Goal: Task Accomplishment & Management: Use online tool/utility

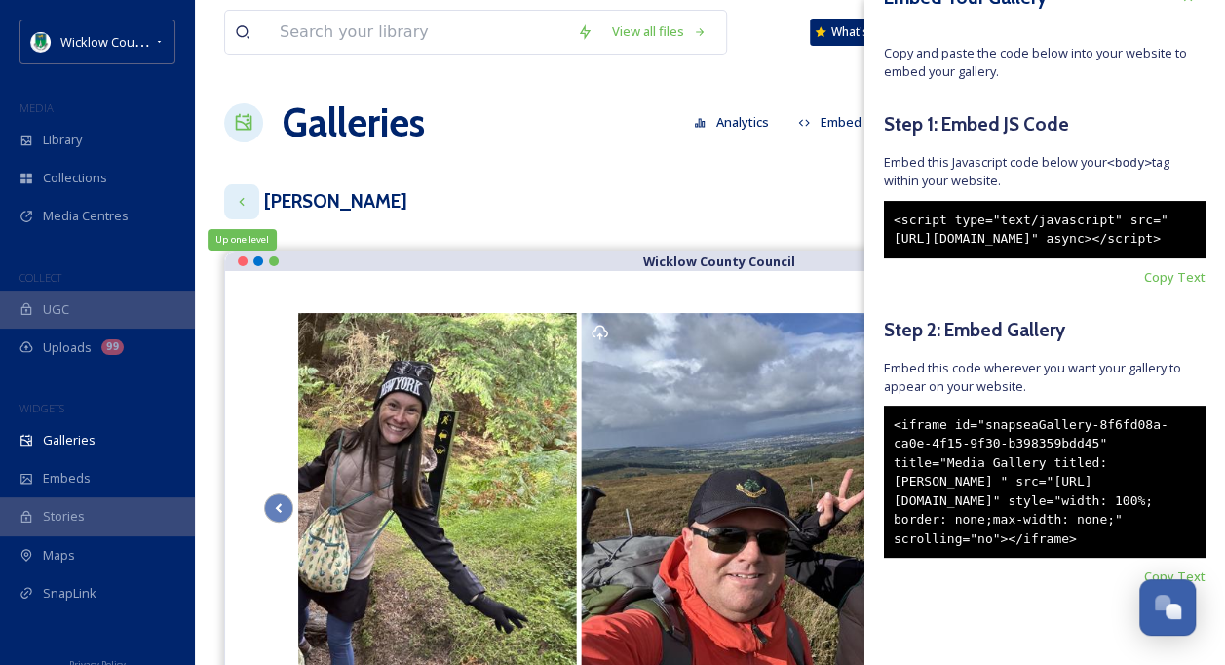
click at [243, 200] on icon at bounding box center [242, 202] width 16 height 16
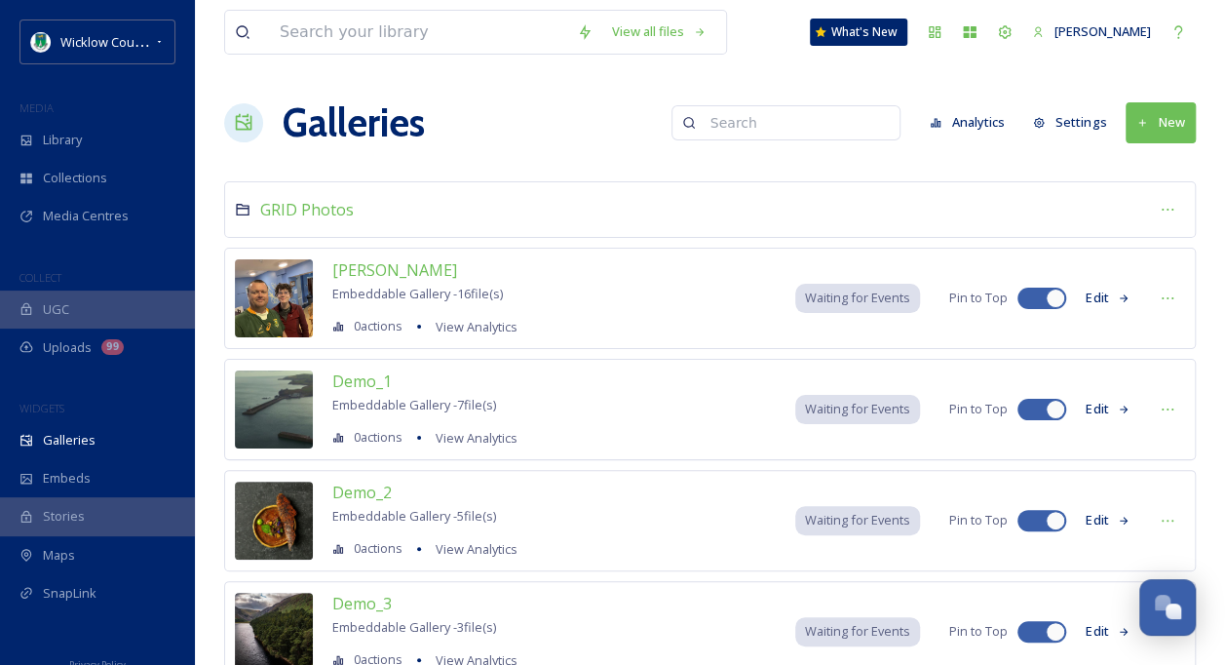
click at [553, 269] on div "[PERSON_NAME] Embeddable Gallery - 16 file(s) 0 actions View Analytics Waiting …" at bounding box center [710, 298] width 972 height 101
click at [1099, 296] on button "Edit" at bounding box center [1108, 298] width 64 height 38
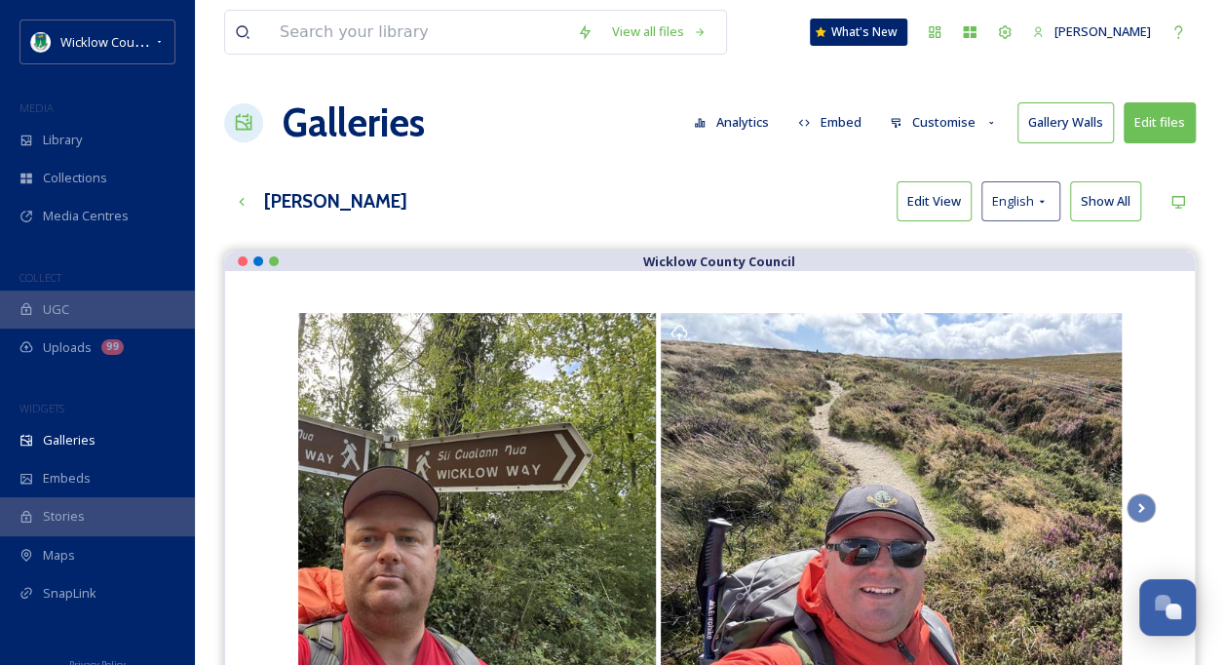
click at [309, 199] on h3 "[PERSON_NAME]" at bounding box center [335, 201] width 143 height 28
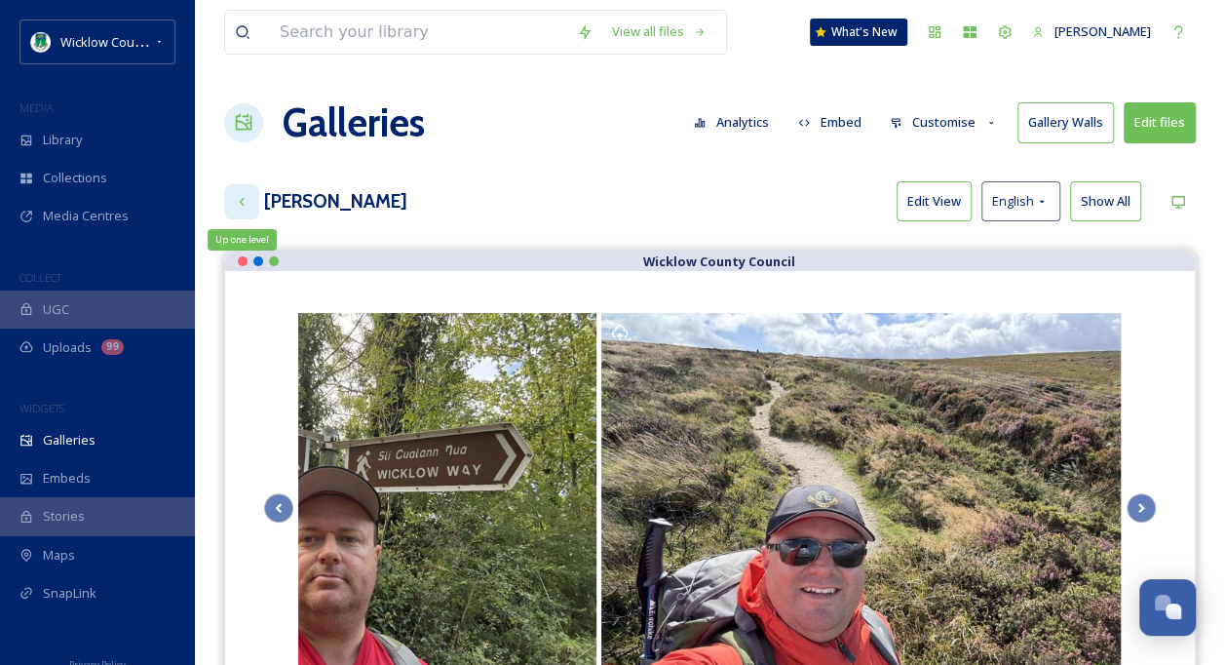
click at [242, 195] on icon at bounding box center [242, 202] width 16 height 16
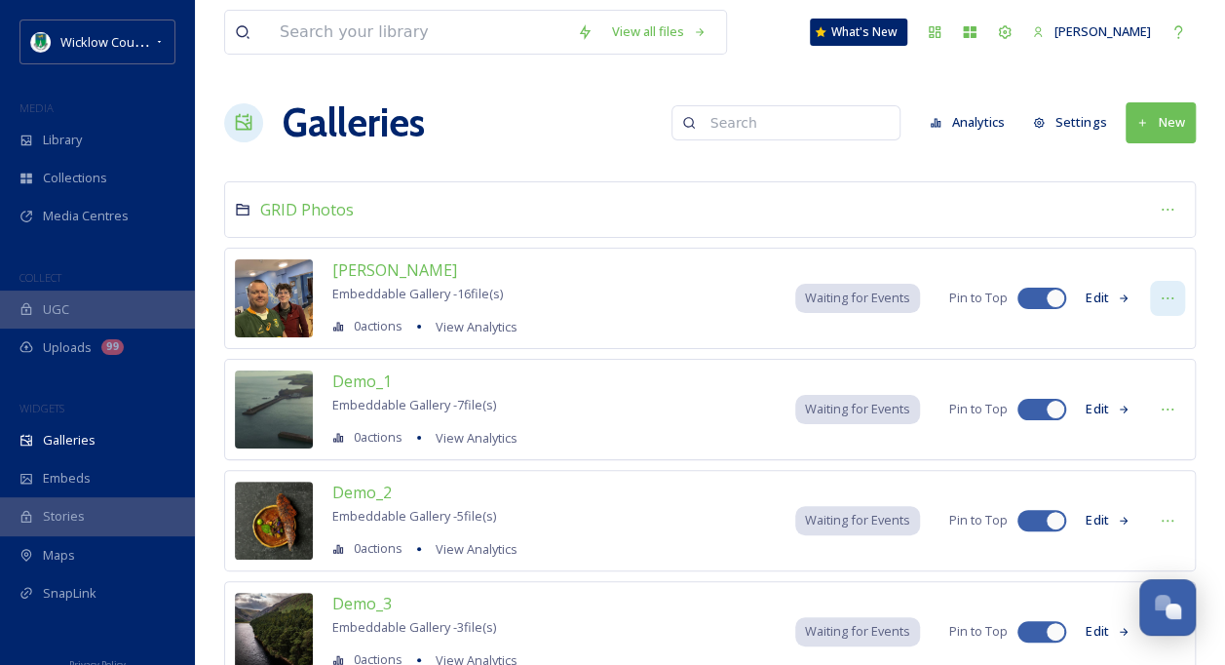
drag, startPoint x: 393, startPoint y: 266, endPoint x: 1164, endPoint y: 298, distance: 771.8
click at [1164, 298] on icon at bounding box center [1168, 299] width 16 height 16
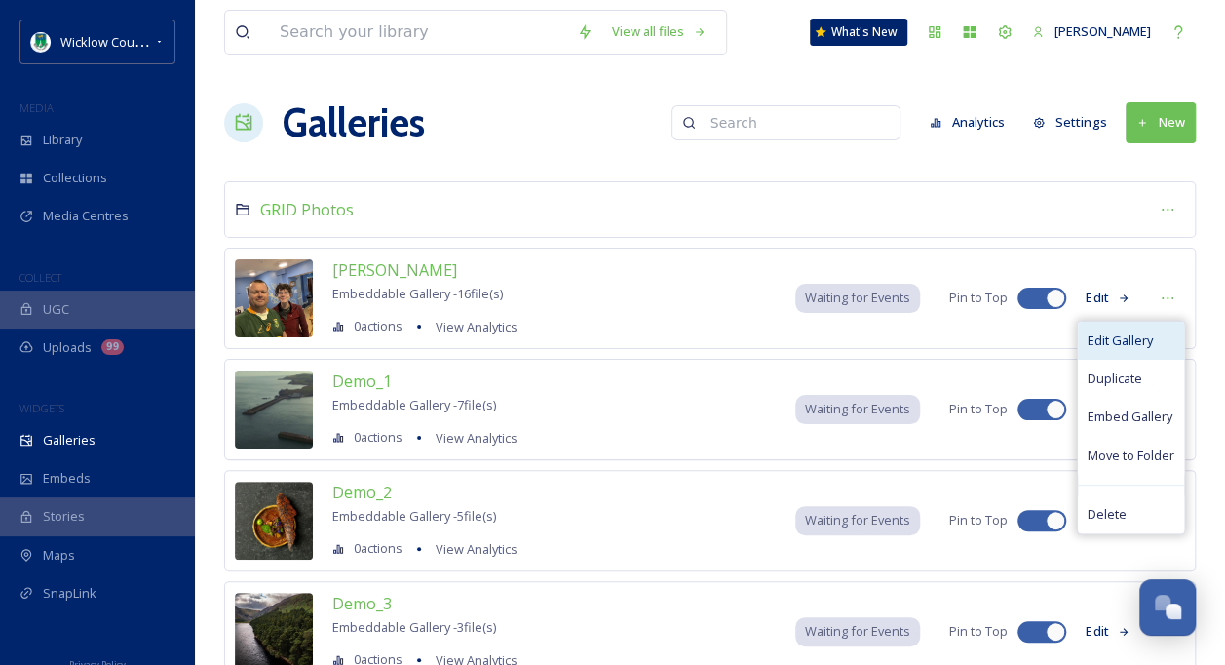
click at [1135, 335] on span "Edit Gallery" at bounding box center [1120, 340] width 65 height 19
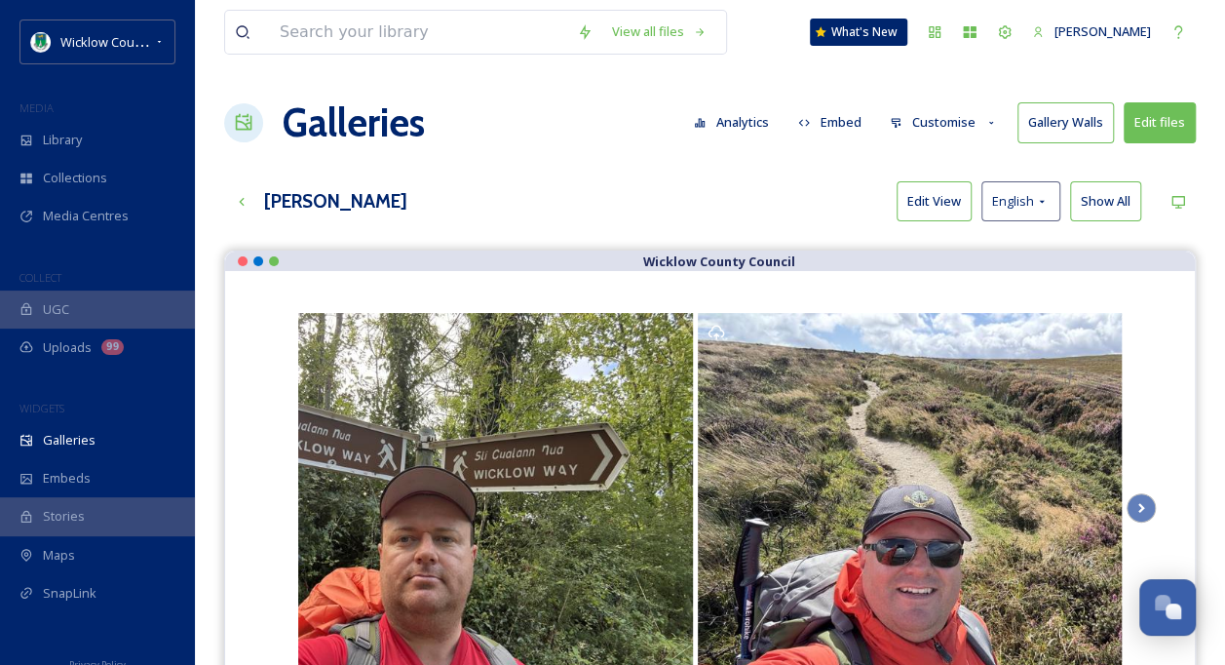
click at [299, 201] on h3 "[PERSON_NAME]" at bounding box center [335, 201] width 143 height 28
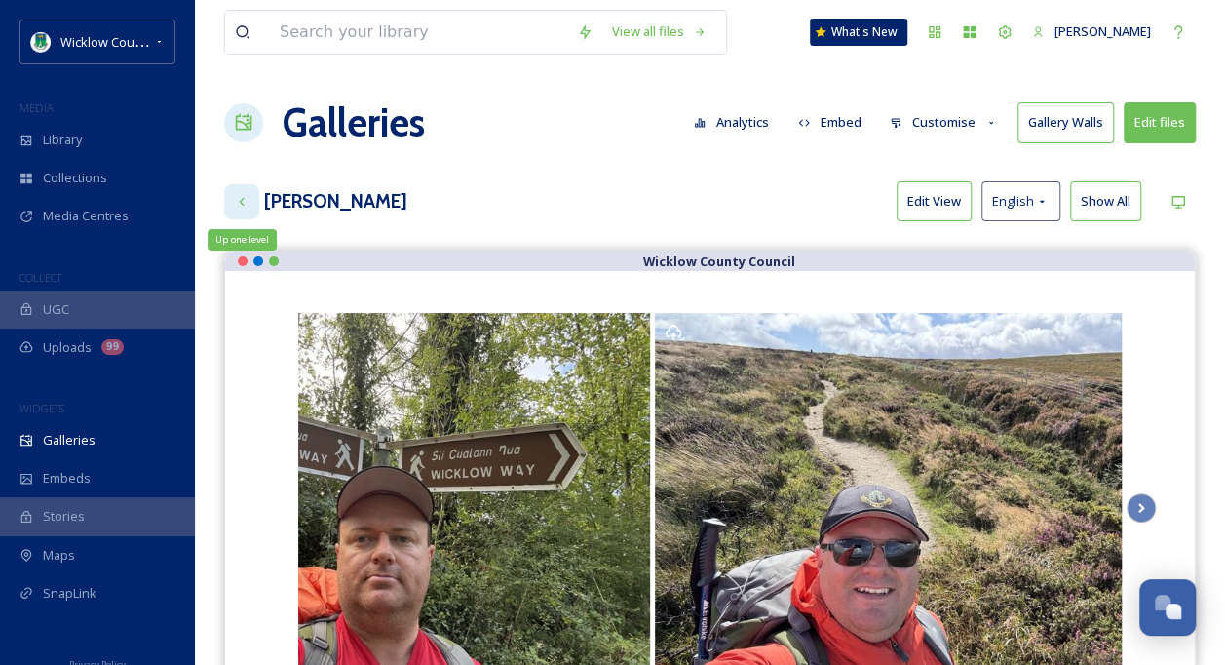
click at [242, 197] on icon at bounding box center [242, 202] width 16 height 16
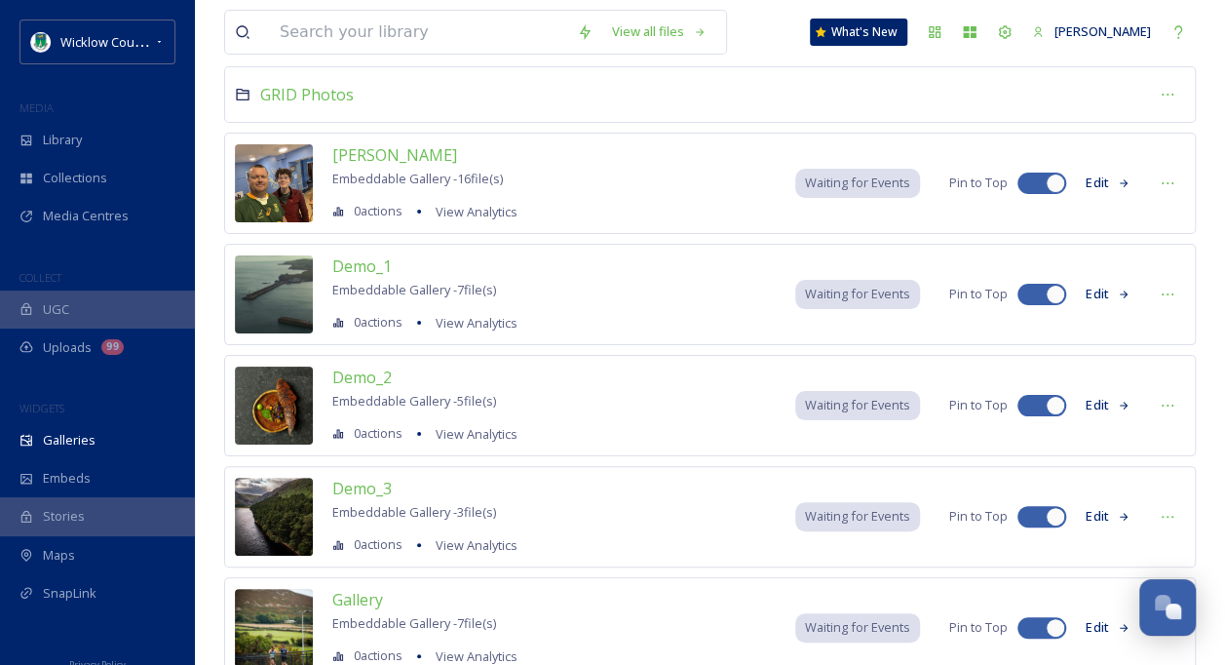
scroll to position [85, 0]
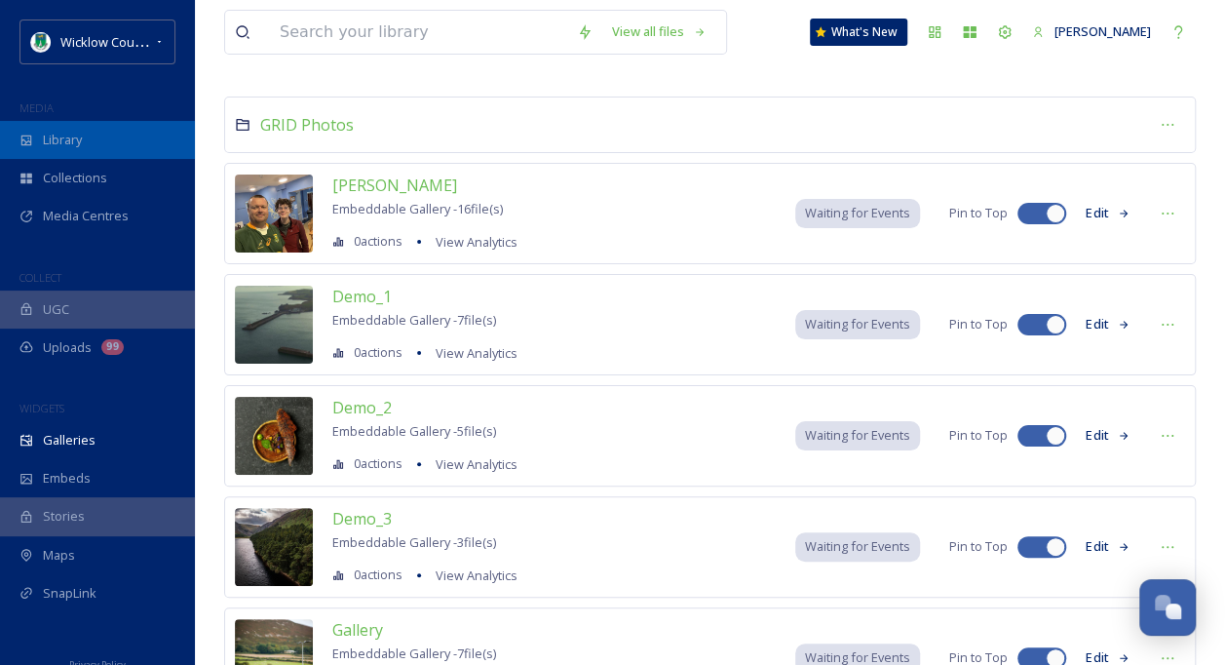
click at [64, 138] on span "Library" at bounding box center [62, 140] width 39 height 19
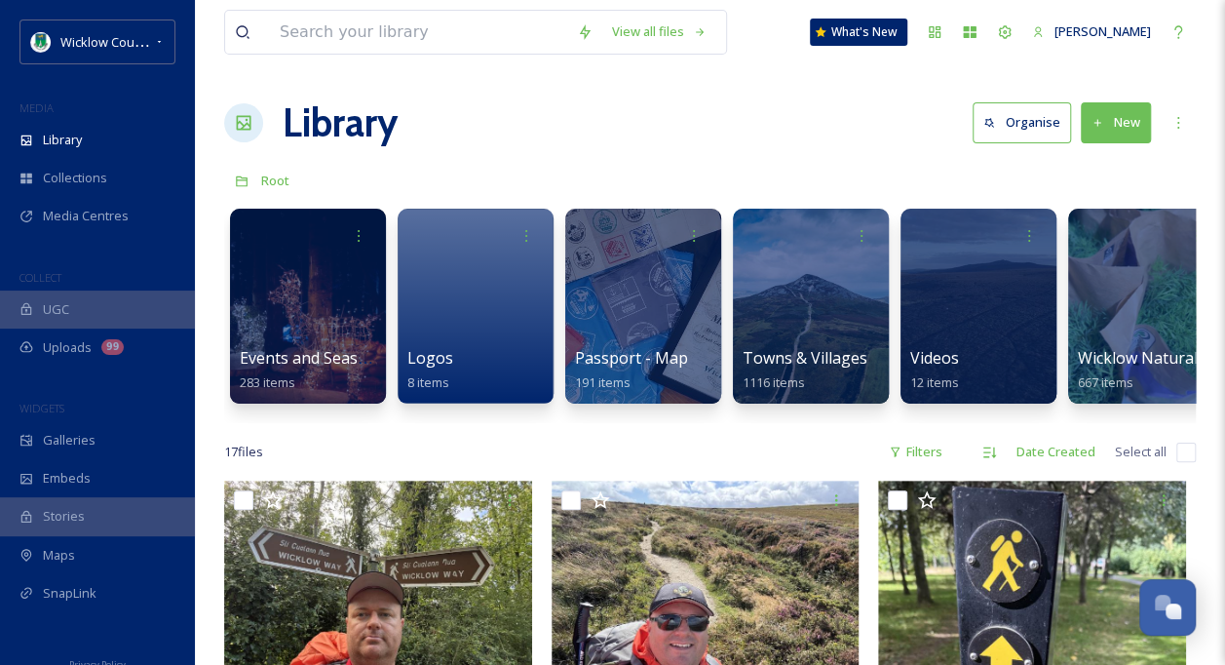
click at [1120, 127] on button "New" at bounding box center [1116, 122] width 70 height 40
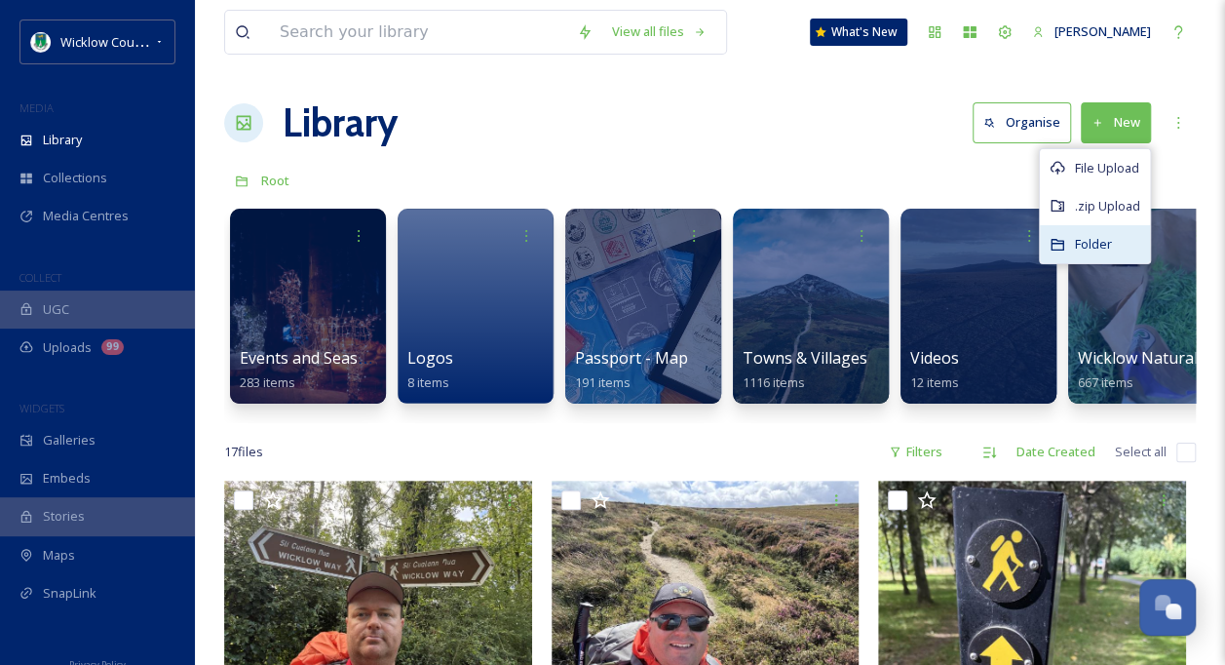
click at [1115, 236] on div "Folder" at bounding box center [1095, 244] width 110 height 38
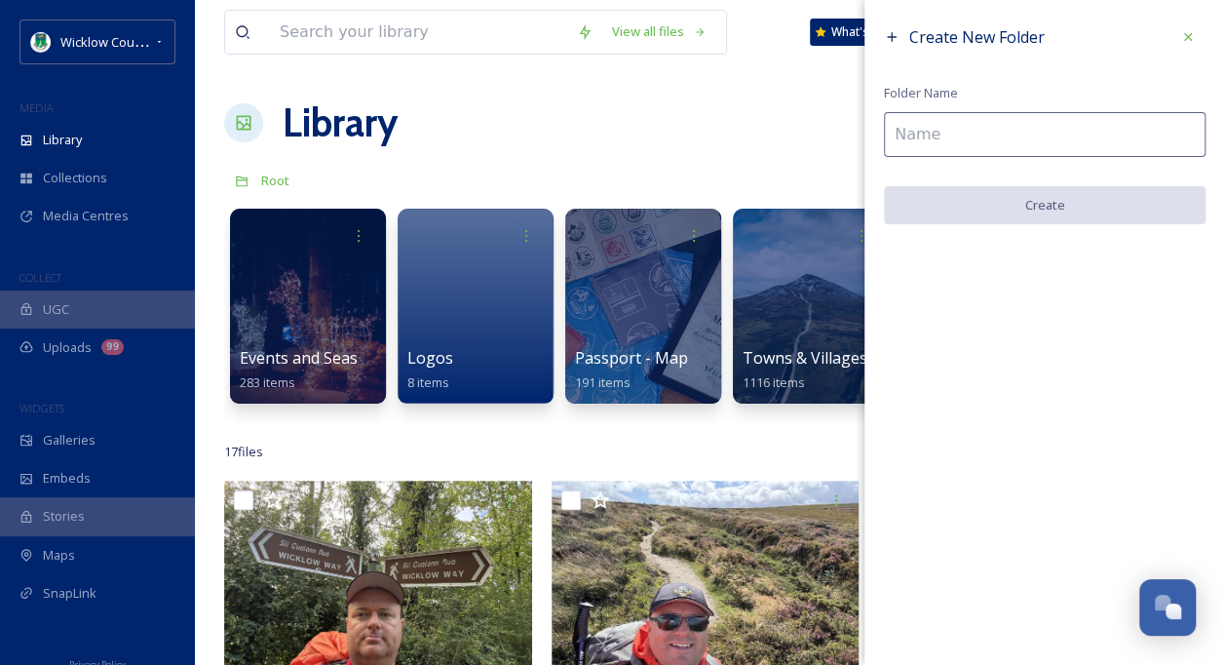
click at [921, 131] on input at bounding box center [1045, 134] width 322 height 45
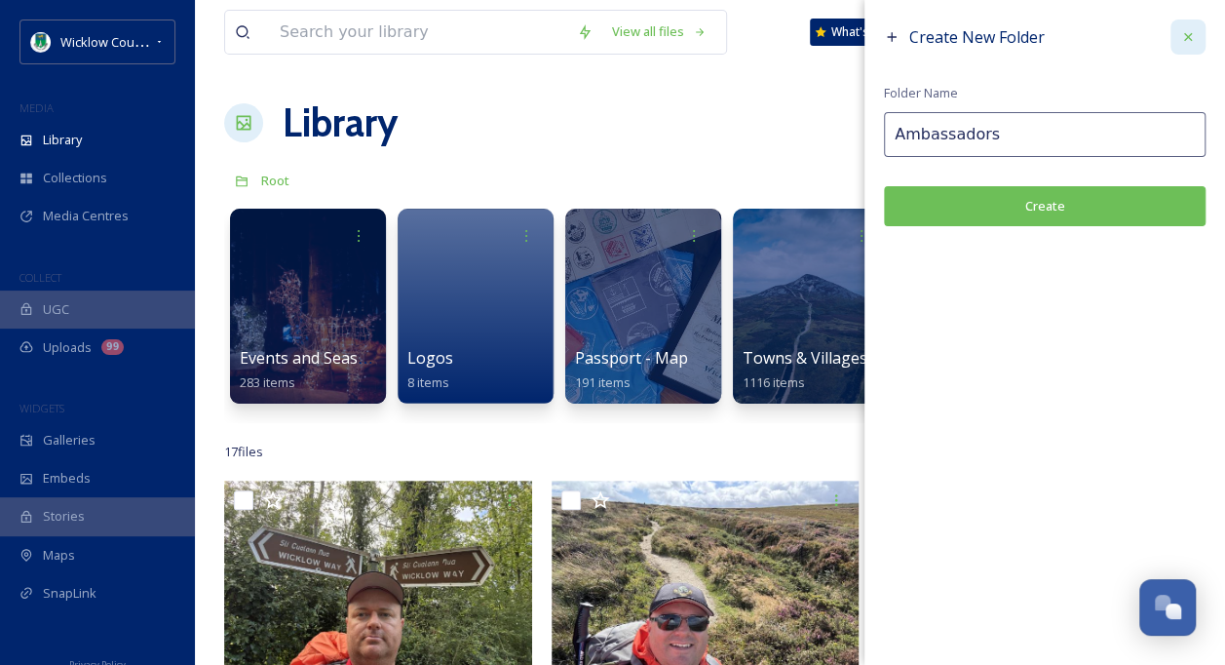
type input "Ambassadors"
click at [1182, 34] on icon at bounding box center [1189, 37] width 16 height 16
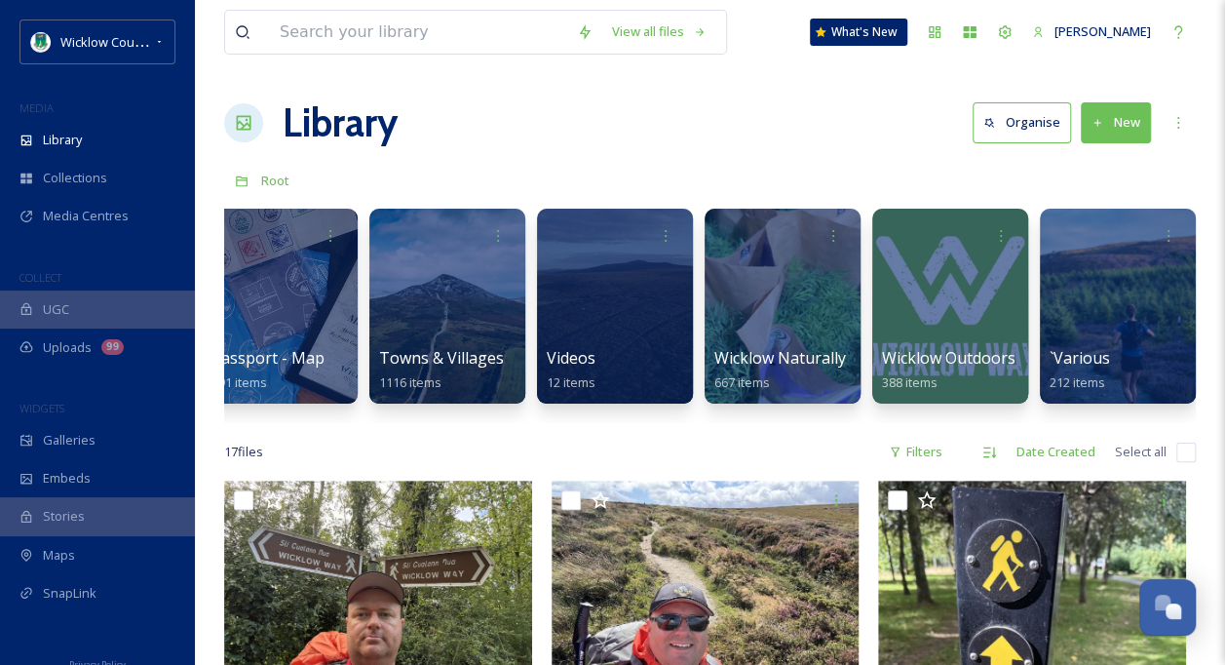
scroll to position [0, 369]
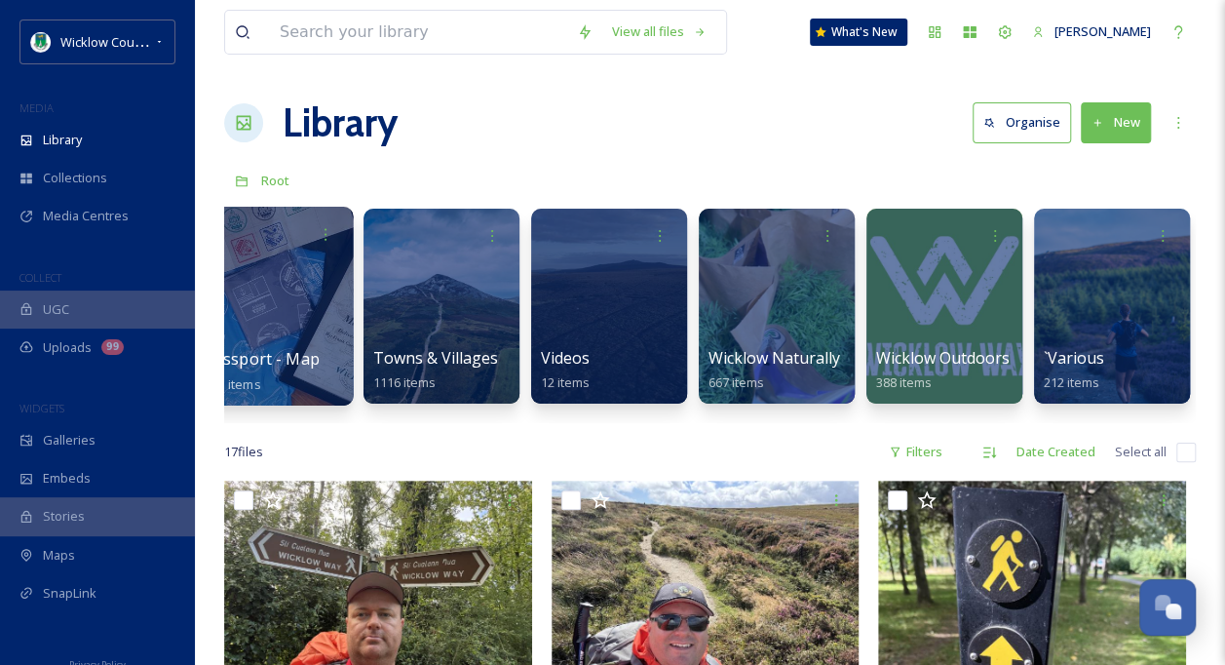
click at [291, 324] on div at bounding box center [273, 306] width 159 height 199
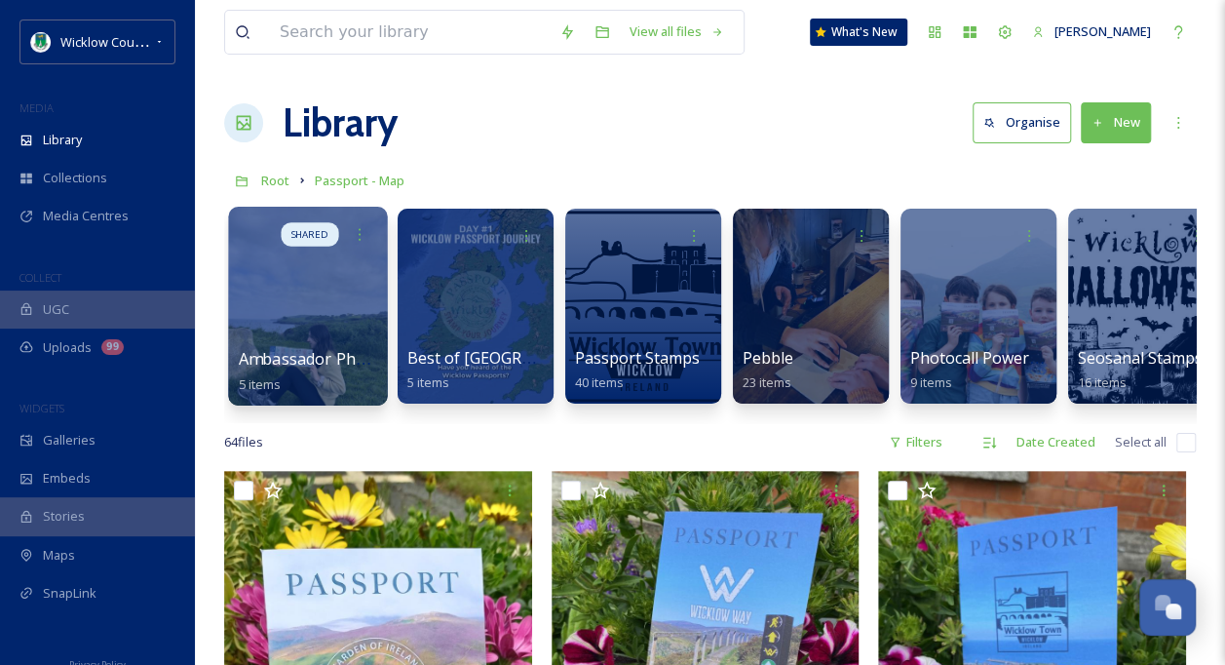
click at [285, 313] on div at bounding box center [307, 306] width 159 height 199
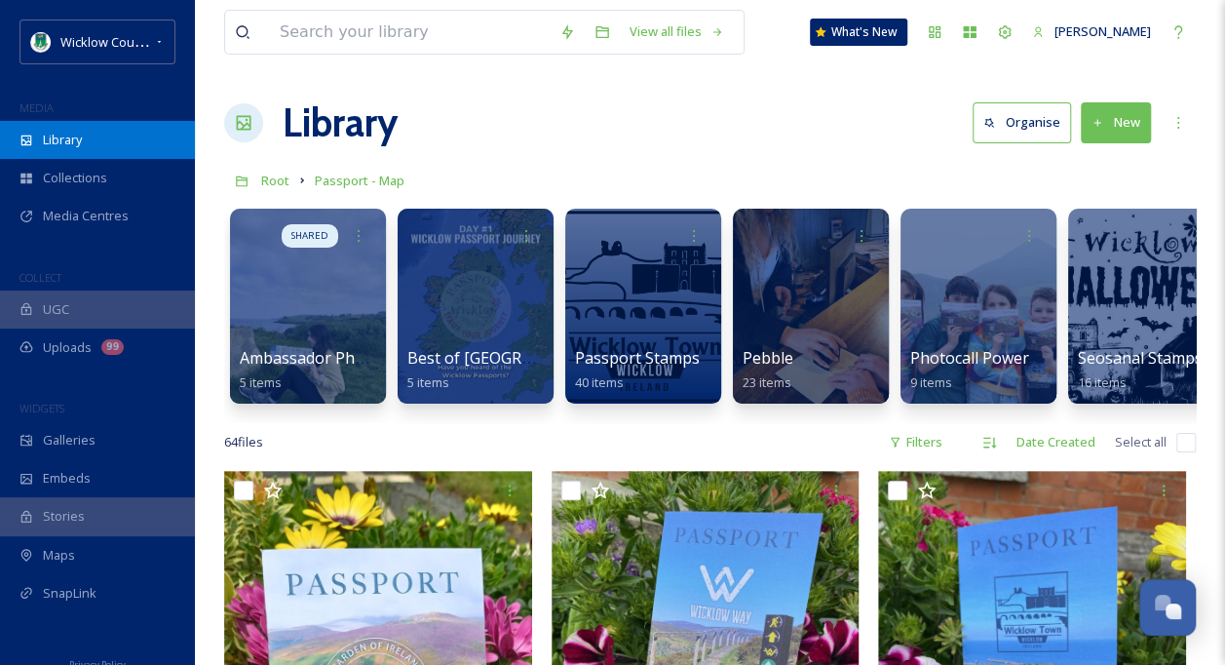
click at [82, 140] on span "Library" at bounding box center [62, 140] width 39 height 19
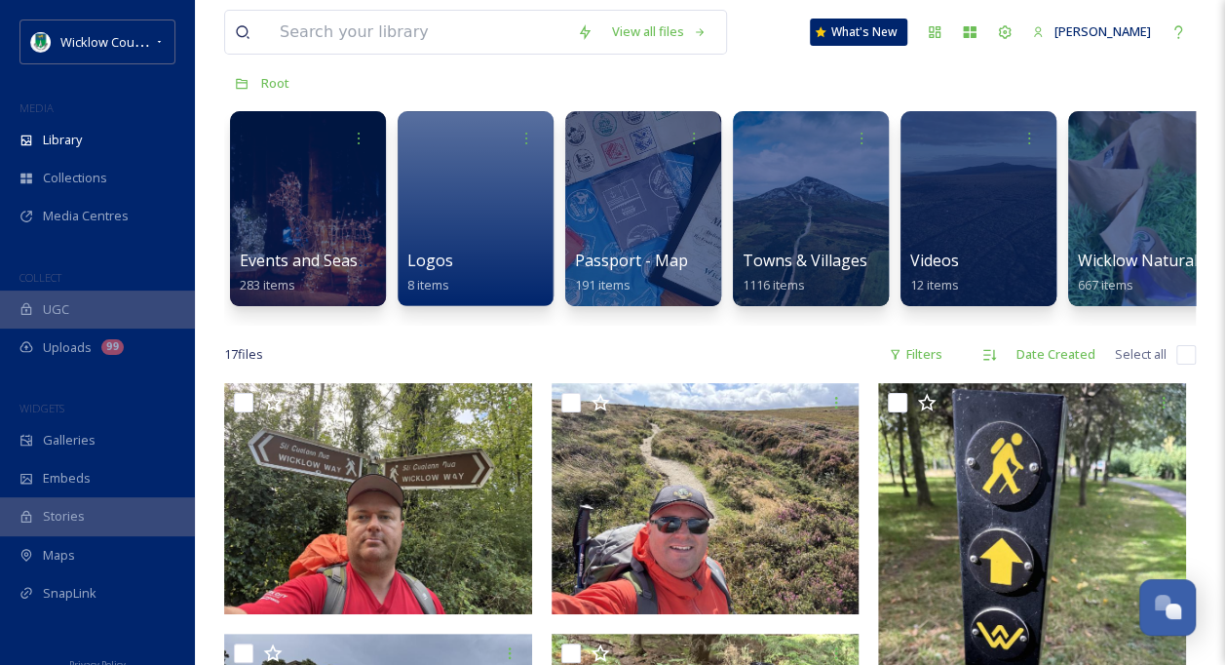
scroll to position [195, 0]
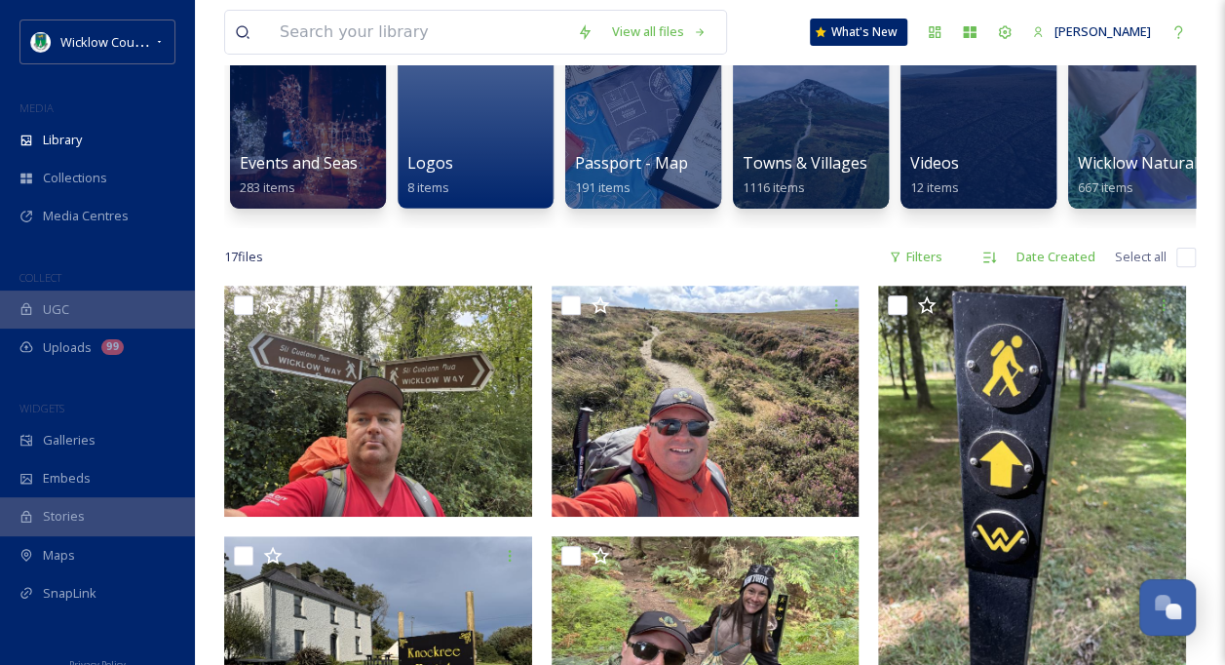
click at [1183, 267] on input "checkbox" at bounding box center [1186, 257] width 19 height 19
checkbox input "true"
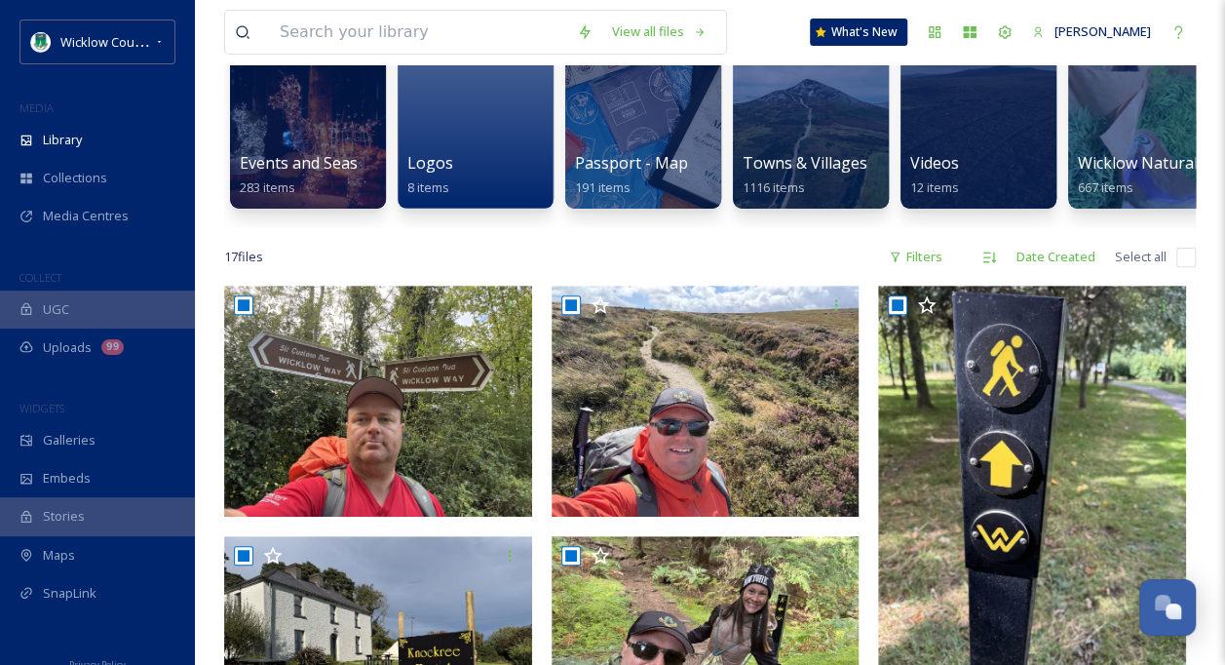
checkbox input "true"
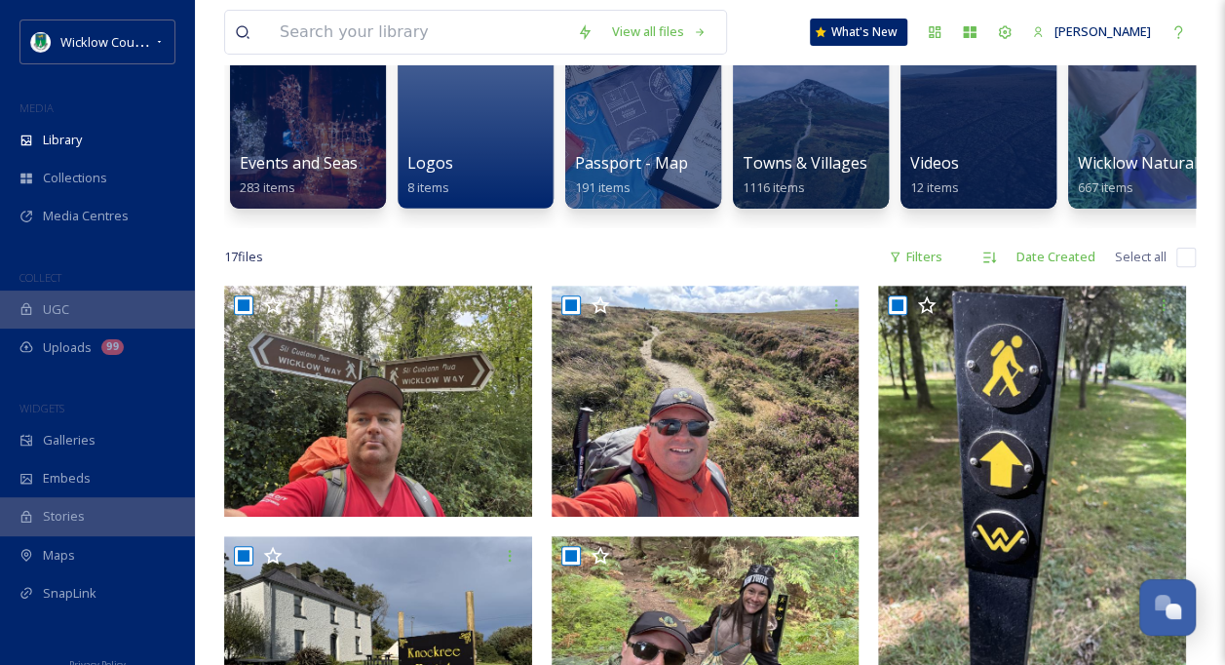
checkbox input "true"
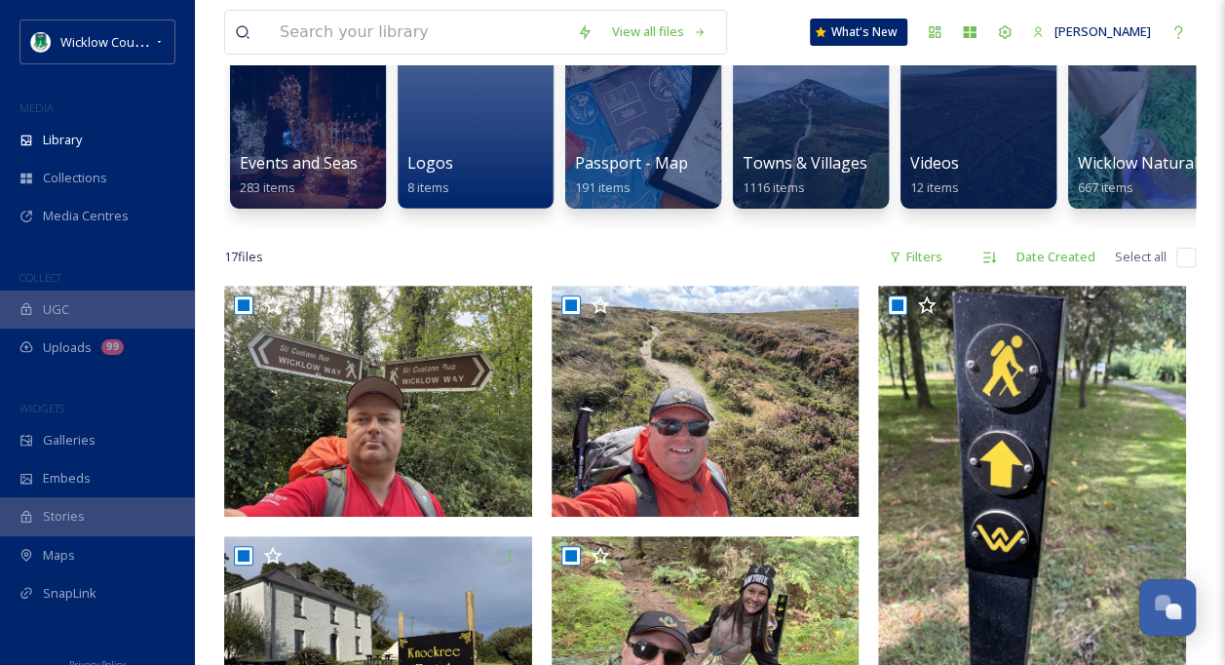
checkbox input "true"
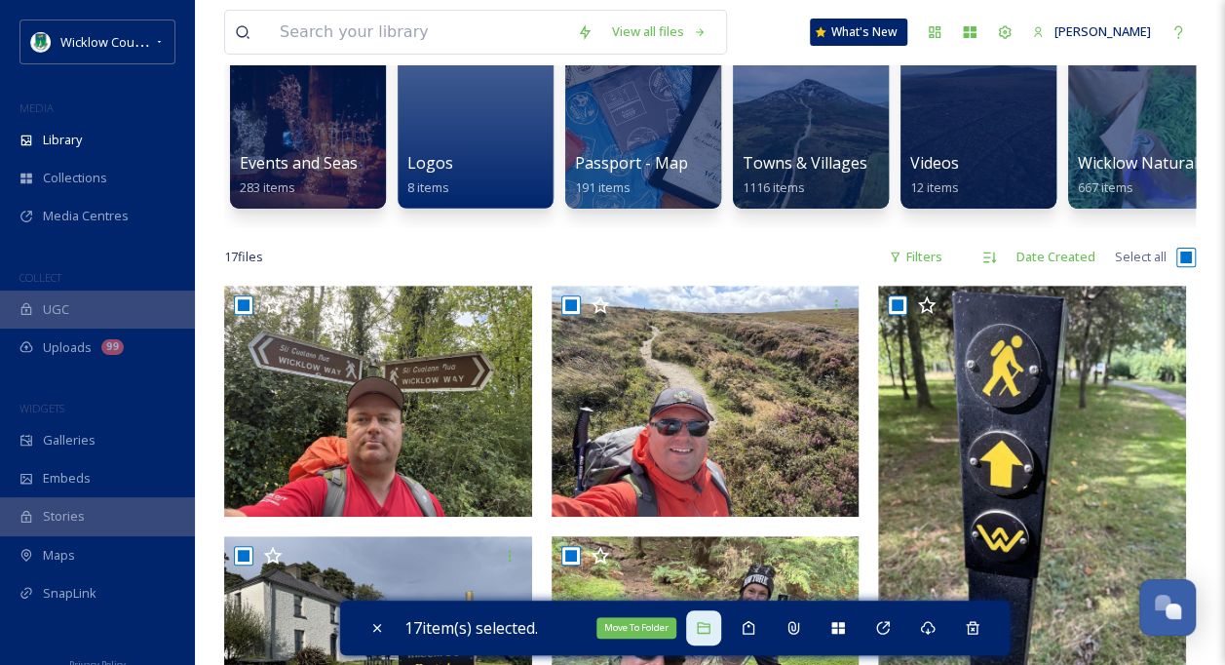
click at [703, 633] on icon at bounding box center [703, 628] width 13 height 12
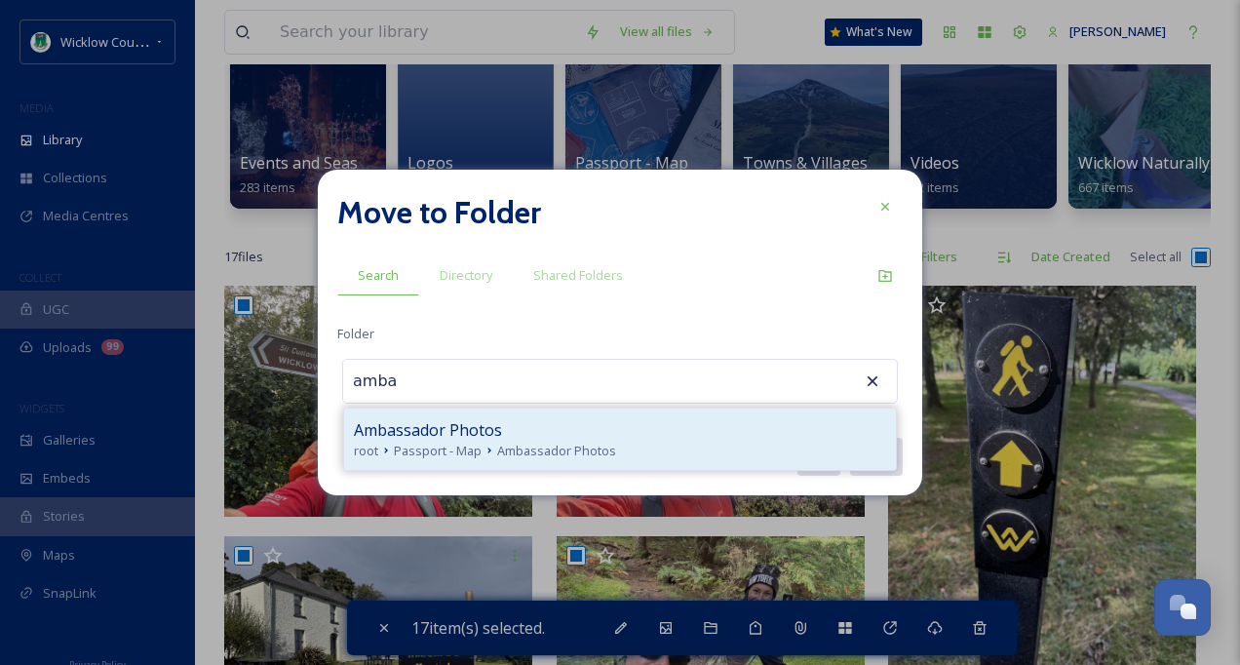
click at [485, 439] on span "Ambassador Photos" at bounding box center [428, 429] width 148 height 23
type input "Ambassador Photos"
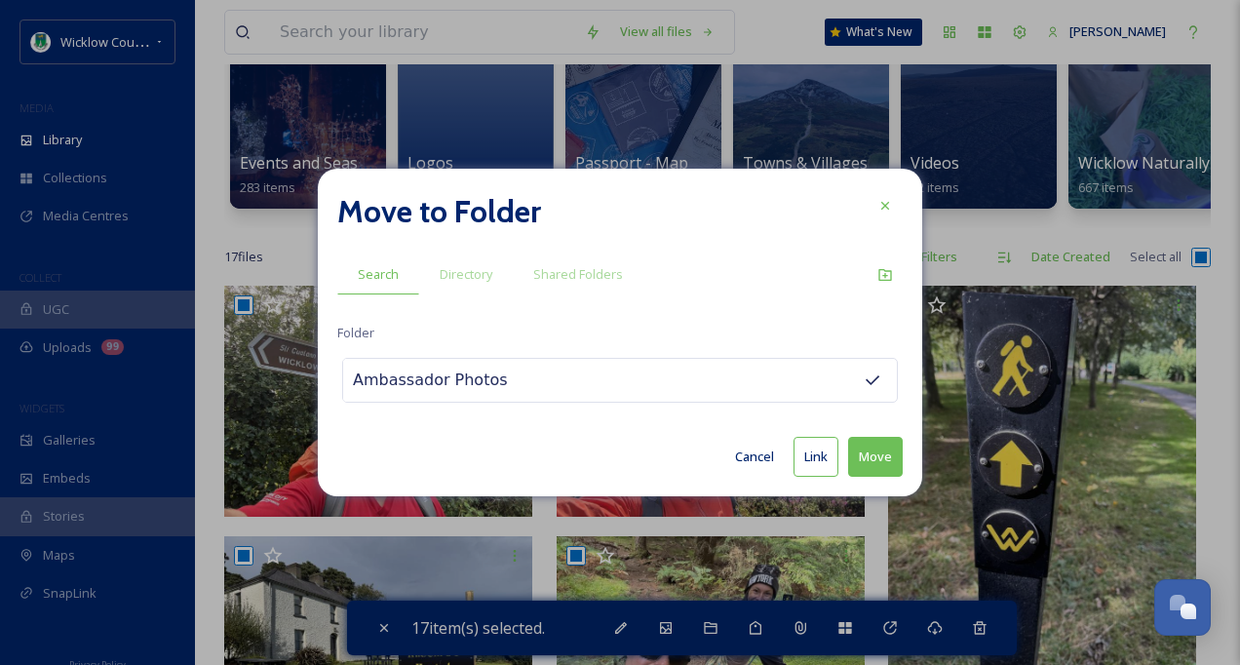
click at [884, 453] on button "Move" at bounding box center [875, 457] width 55 height 40
checkbox input "false"
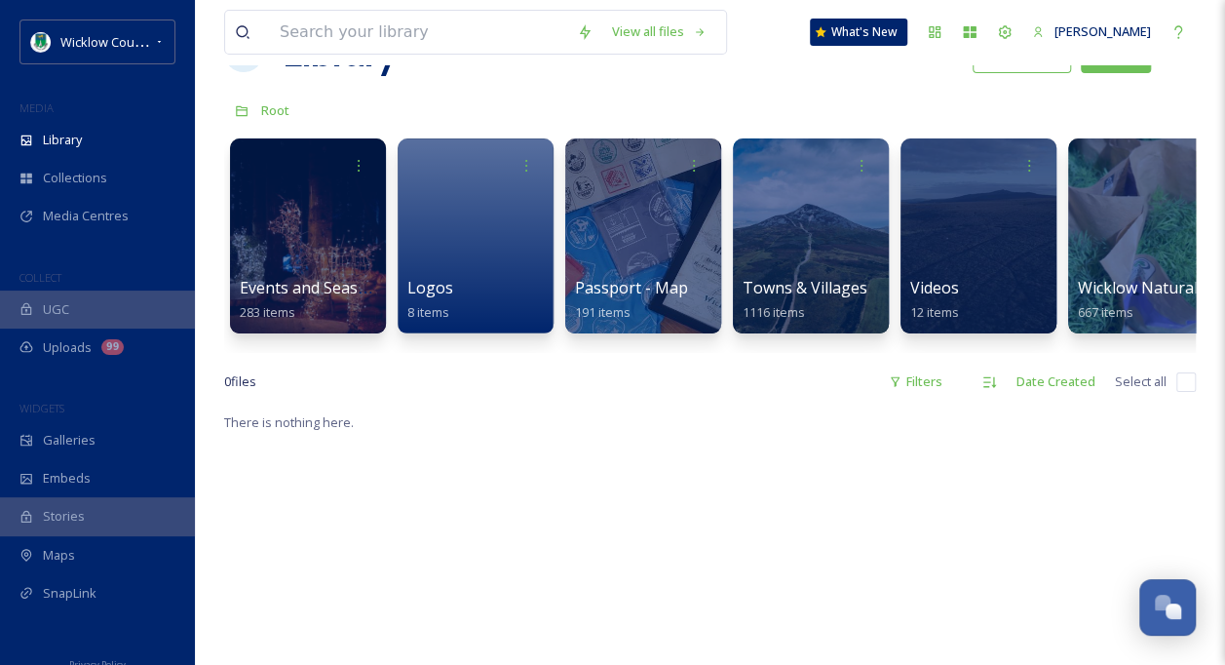
scroll to position [0, 0]
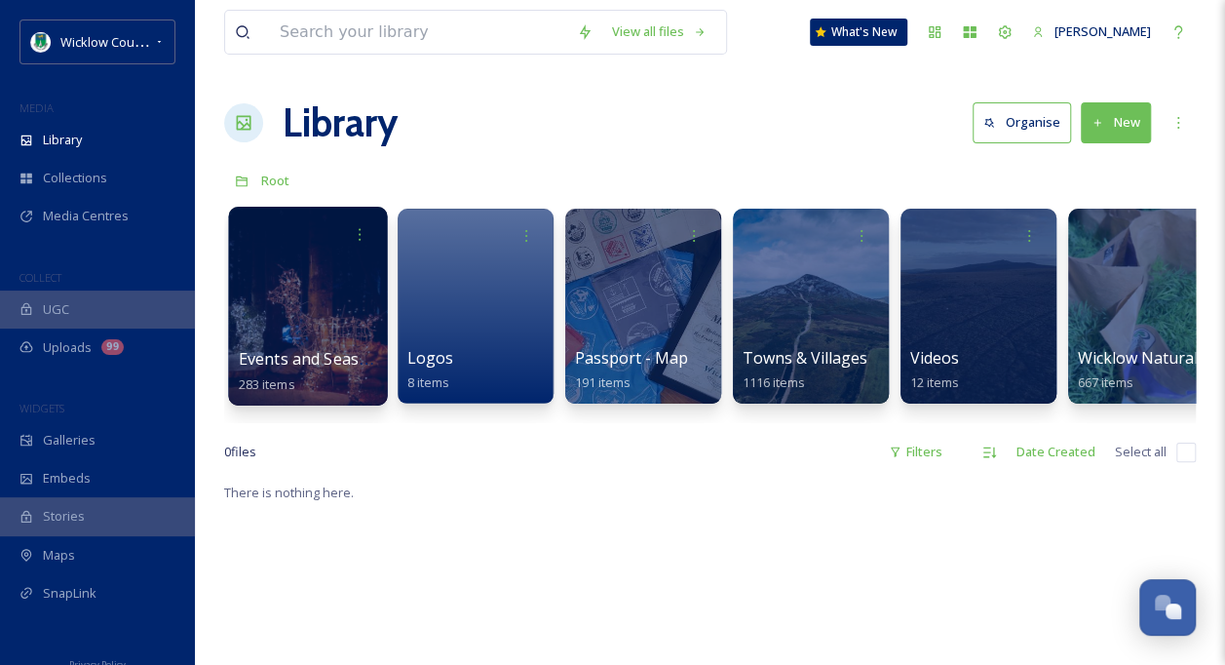
click at [324, 257] on div at bounding box center [307, 306] width 159 height 199
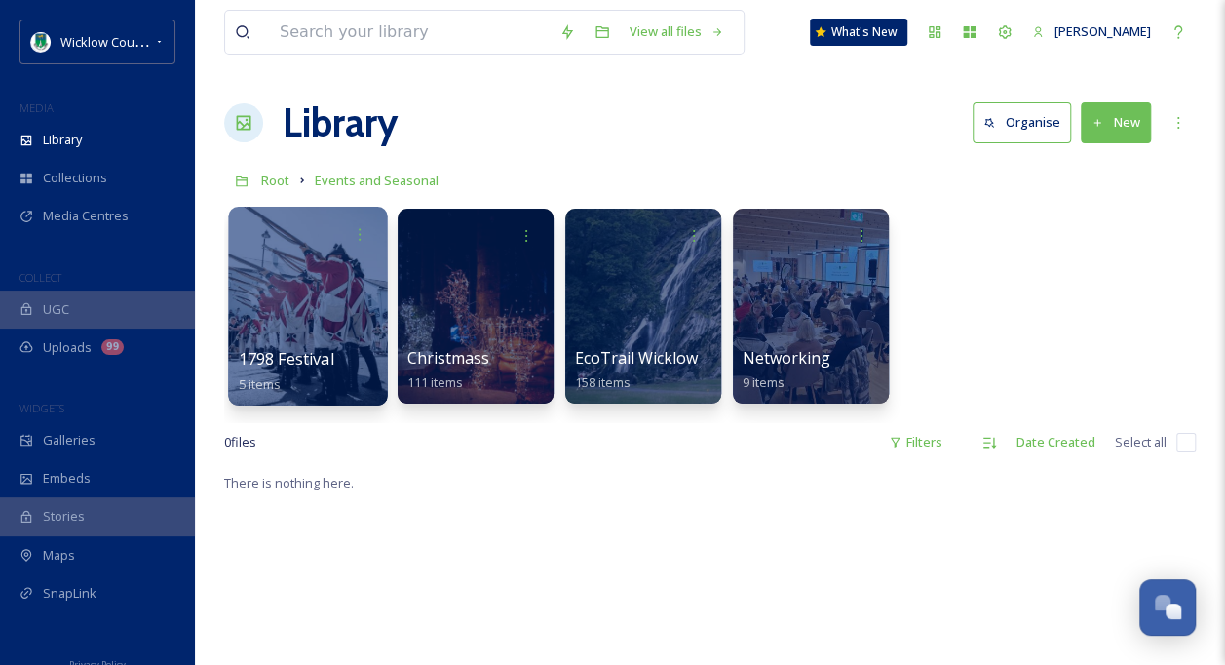
click at [330, 309] on div at bounding box center [307, 306] width 159 height 199
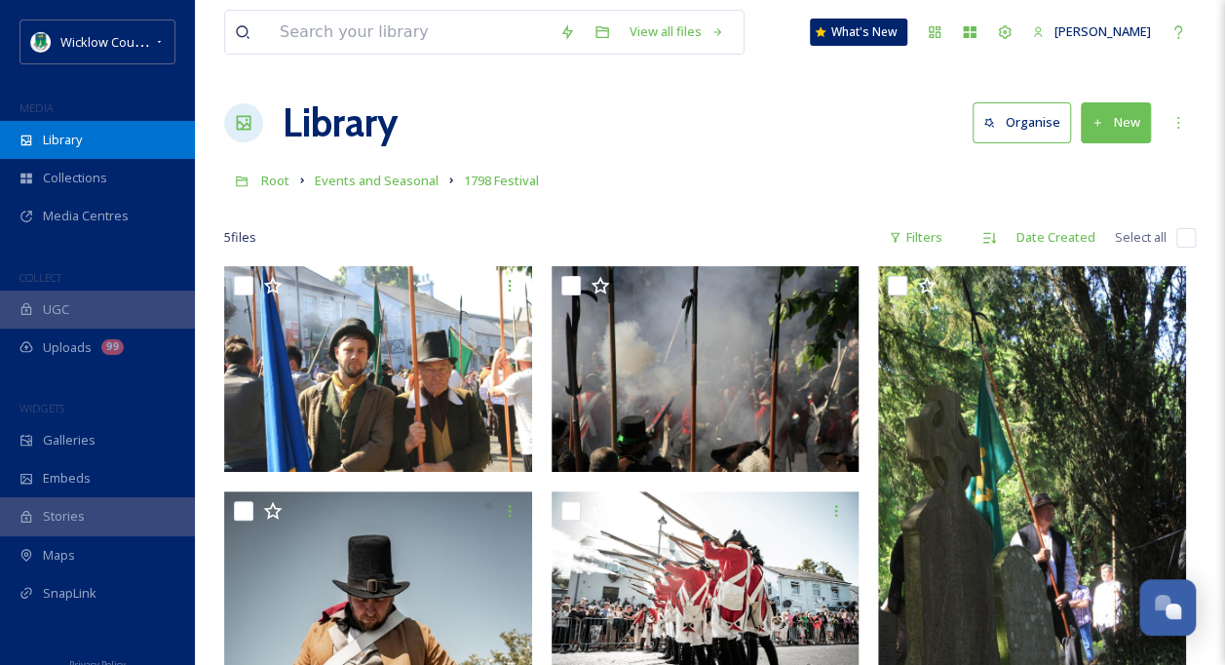
click at [78, 133] on span "Library" at bounding box center [62, 140] width 39 height 19
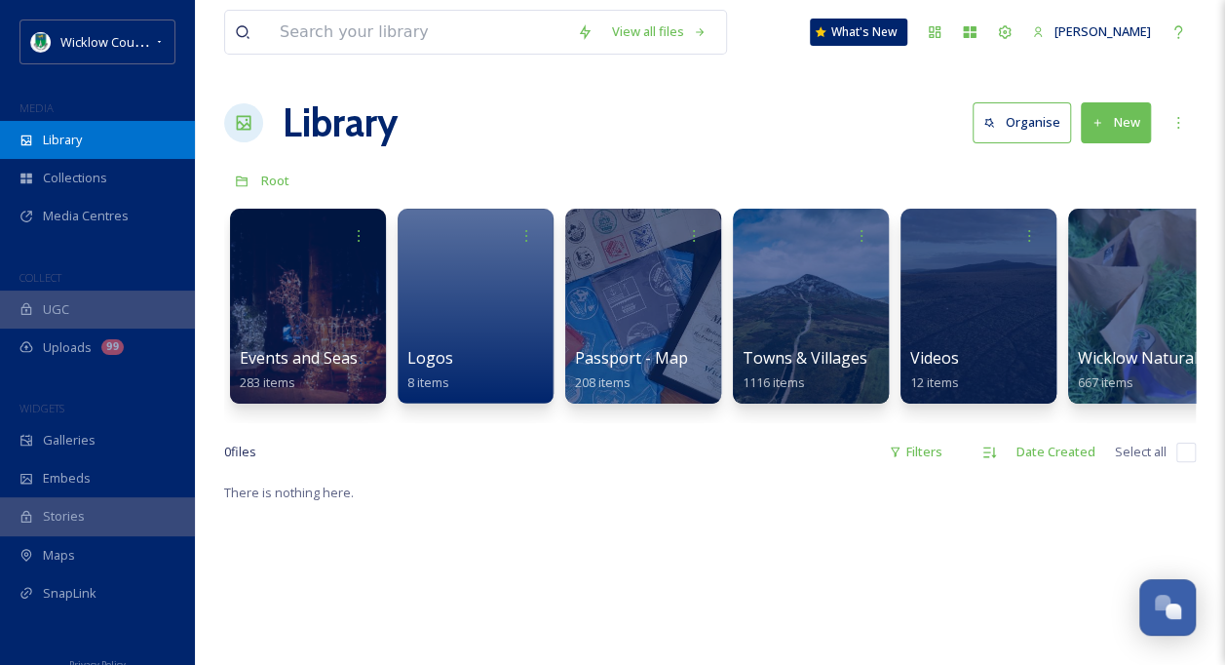
click at [60, 131] on span "Library" at bounding box center [62, 140] width 39 height 19
